Goal: Find specific page/section

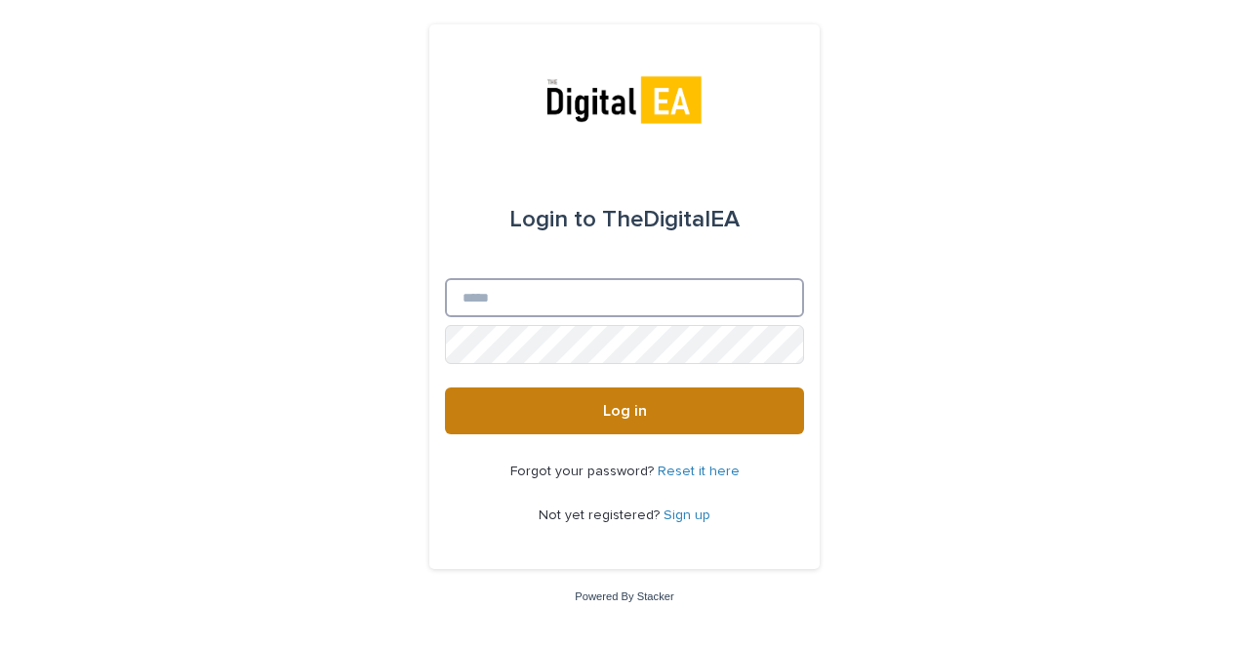
type input "**********"
click at [591, 414] on button "Log in" at bounding box center [624, 411] width 359 height 47
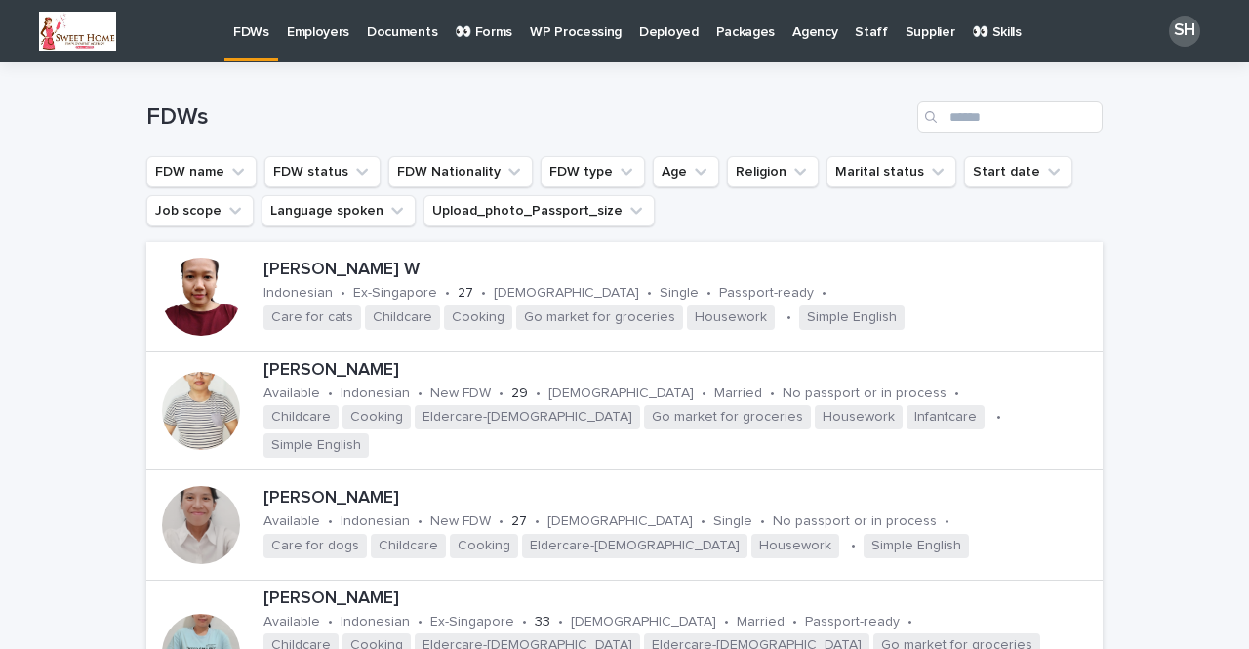
click at [484, 32] on p "👀 Forms" at bounding box center [484, 20] width 58 height 41
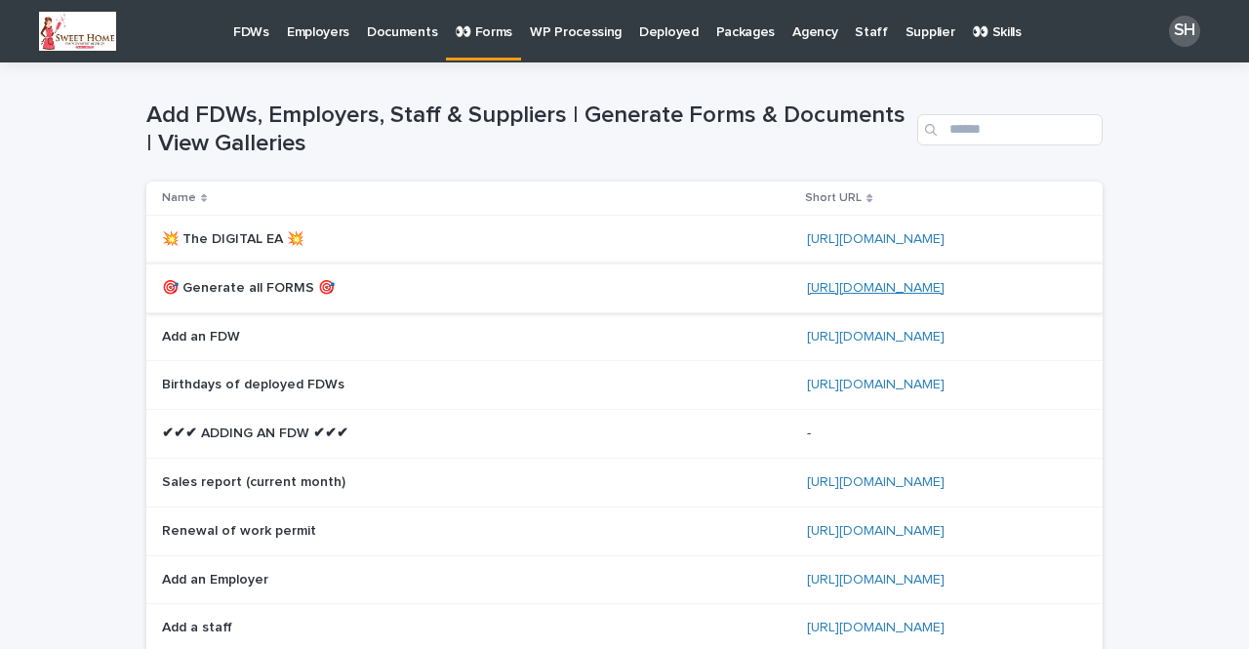
click at [853, 281] on link "[URL][DOMAIN_NAME]" at bounding box center [876, 288] width 138 height 14
